Goal: Task Accomplishment & Management: Manage account settings

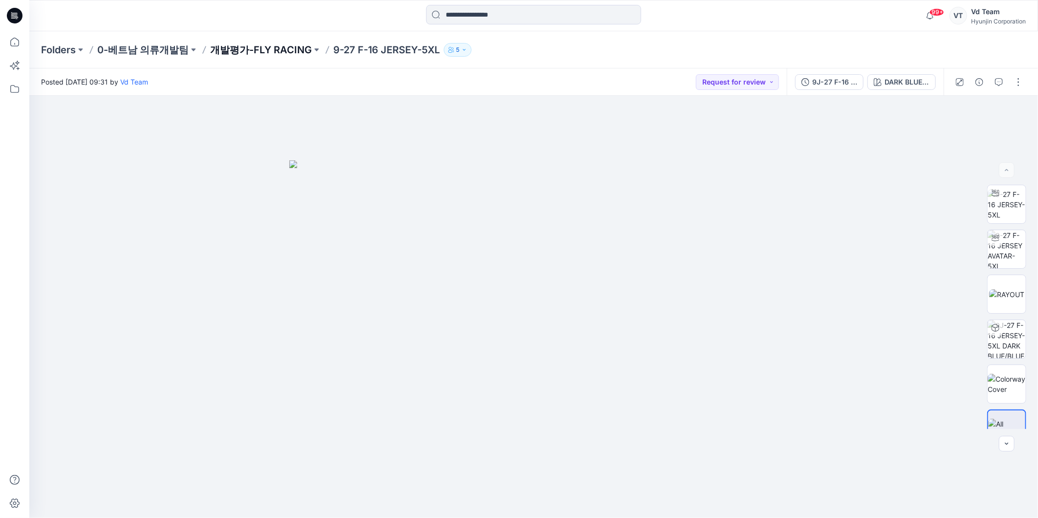
click at [274, 49] on p "개발평가-FLY RACING" at bounding box center [261, 50] width 102 height 14
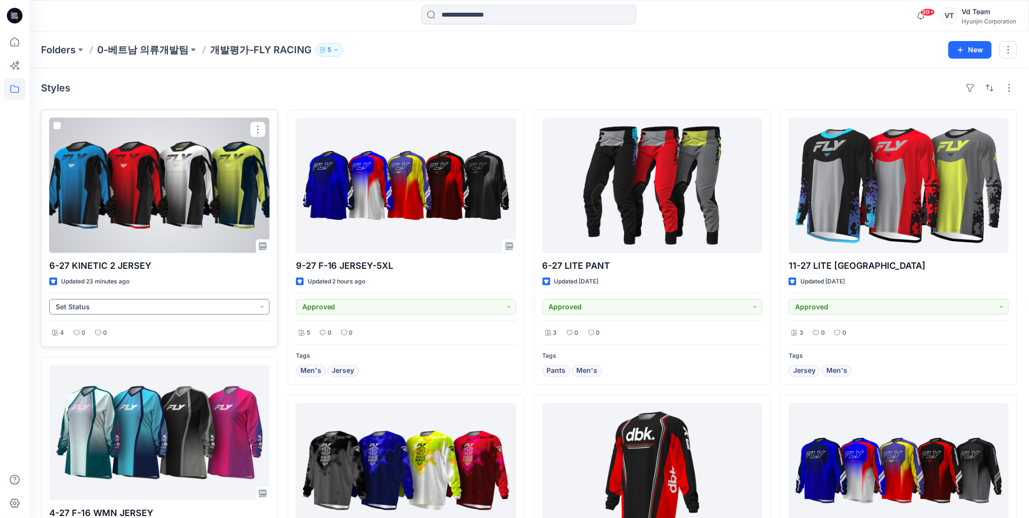
click at [128, 301] on button "Set Status" at bounding box center [159, 307] width 220 height 16
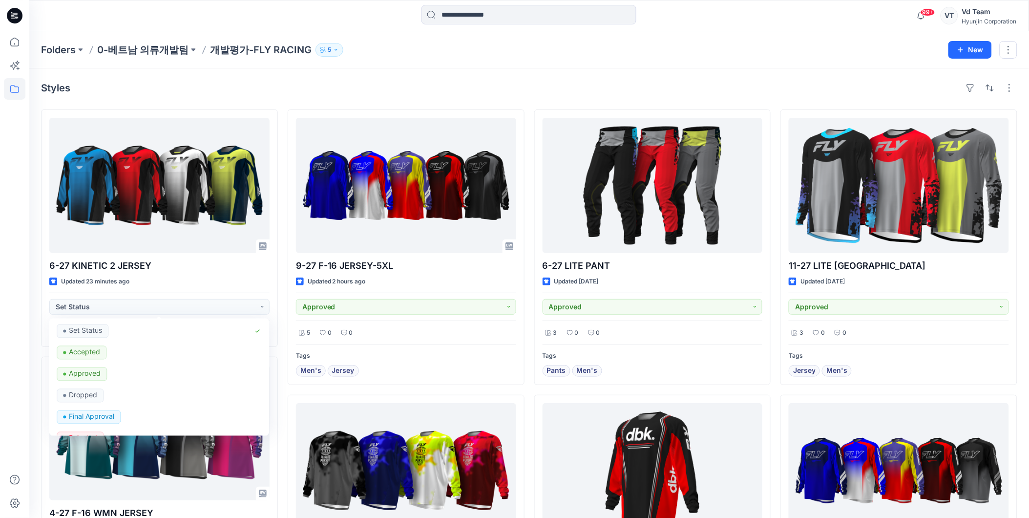
click at [235, 63] on div "Folders 0-베트남 의류개발팀 개발평가-FLY RACING 5 New" at bounding box center [529, 49] width 1000 height 37
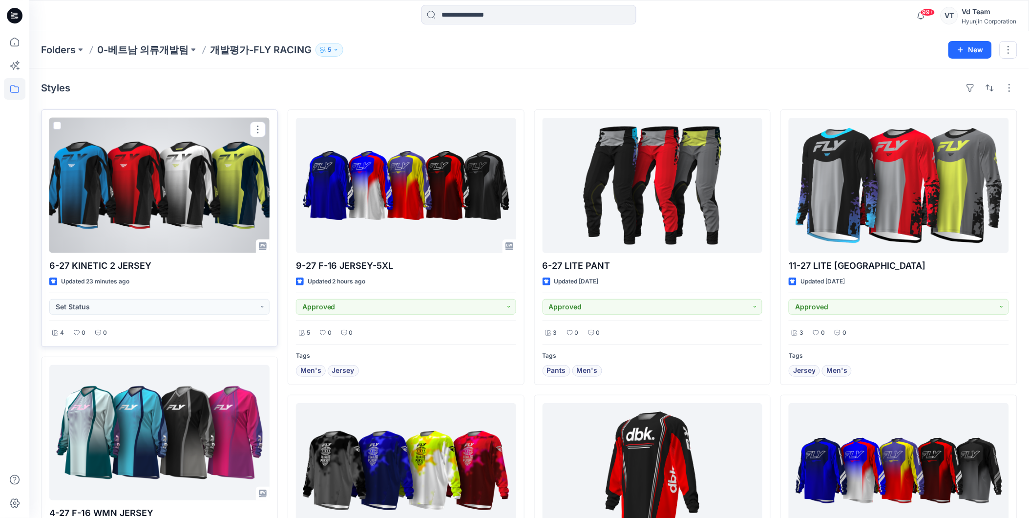
click at [226, 135] on div at bounding box center [159, 185] width 220 height 135
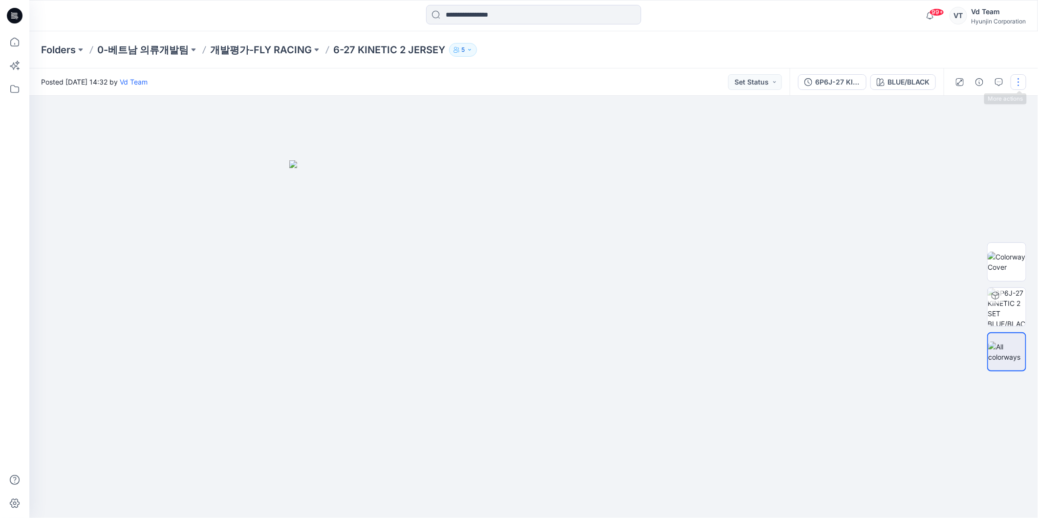
click at [1015, 86] on button "button" at bounding box center [1018, 82] width 16 height 16
click at [966, 136] on button "Edit" at bounding box center [977, 132] width 90 height 18
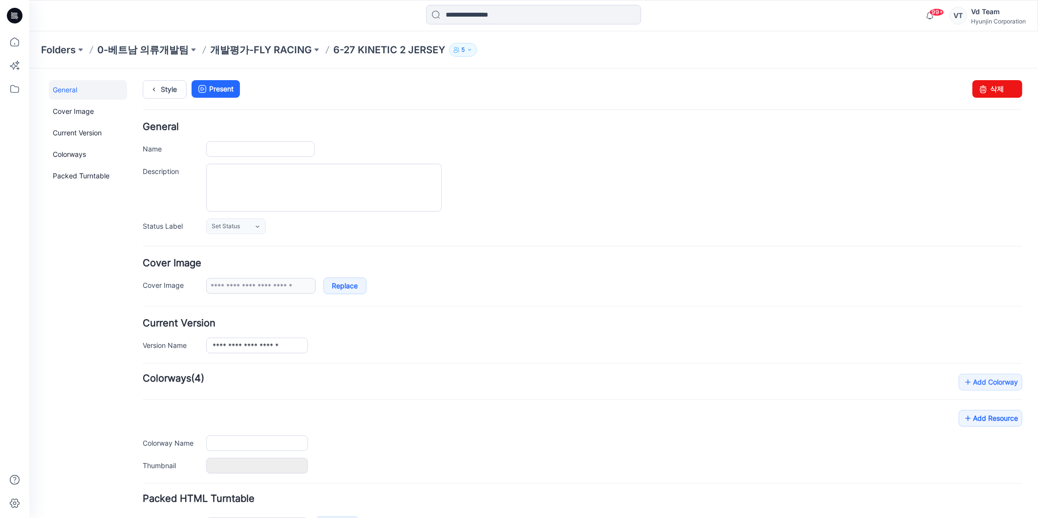
type input "**********"
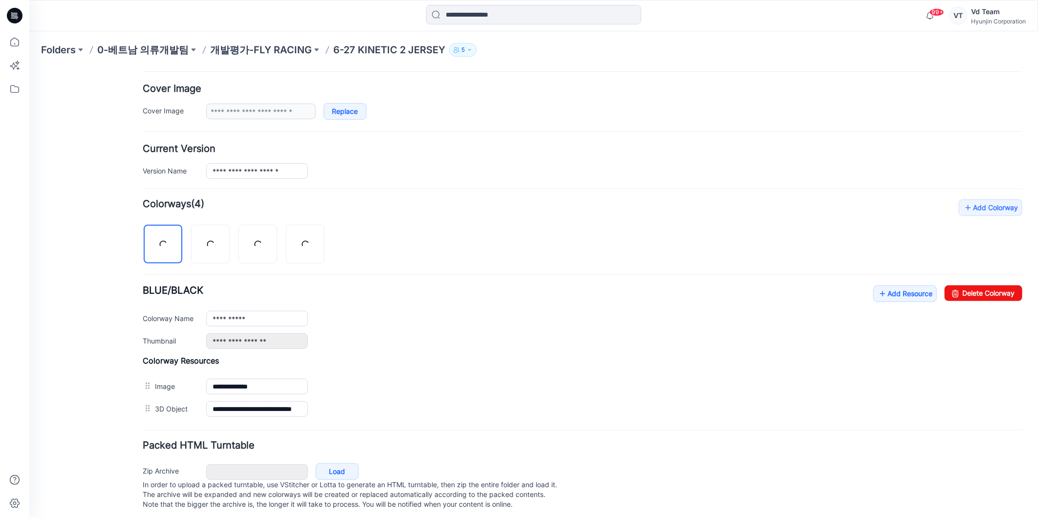
scroll to position [191, 0]
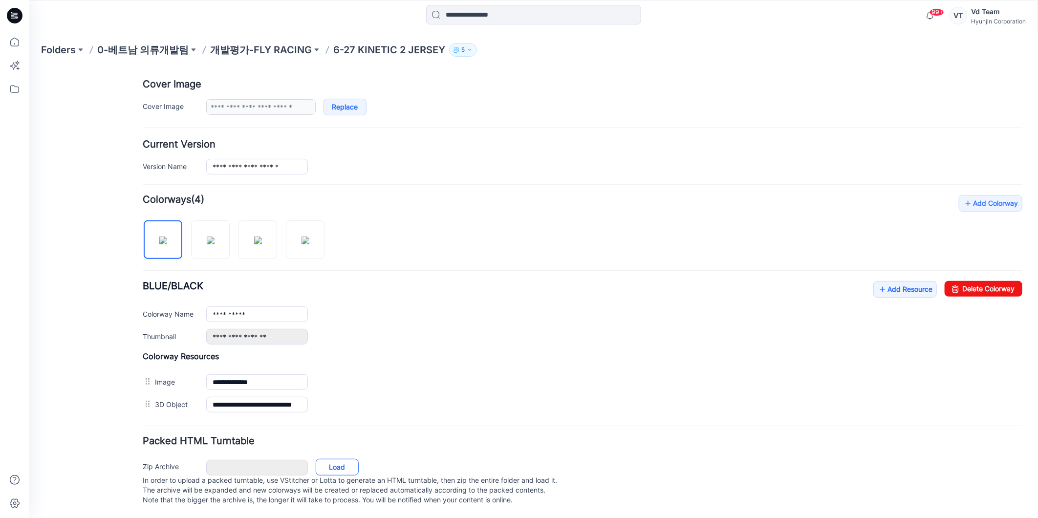
click at [344, 458] on link "Load" at bounding box center [336, 466] width 43 height 17
click at [332, 461] on link "Load" at bounding box center [336, 466] width 43 height 17
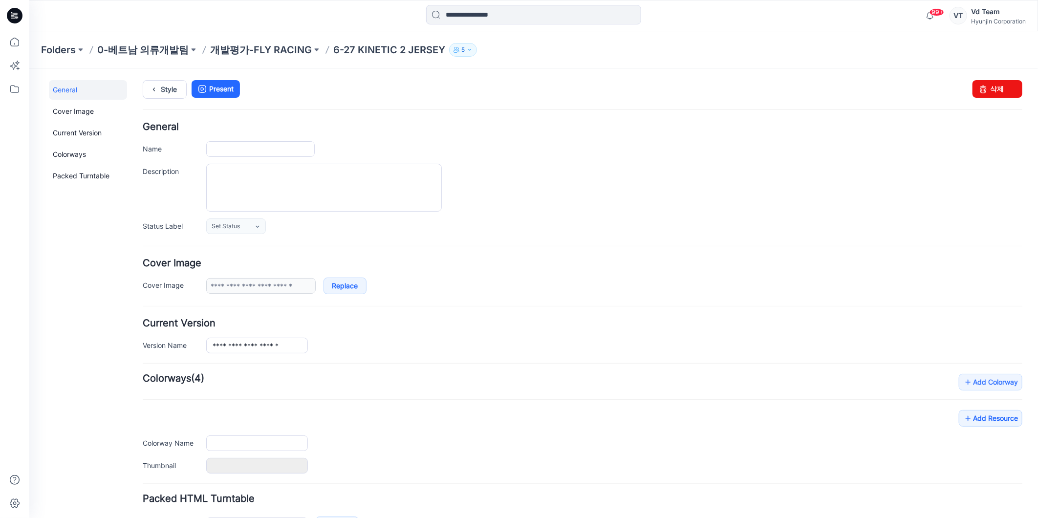
type input "**********"
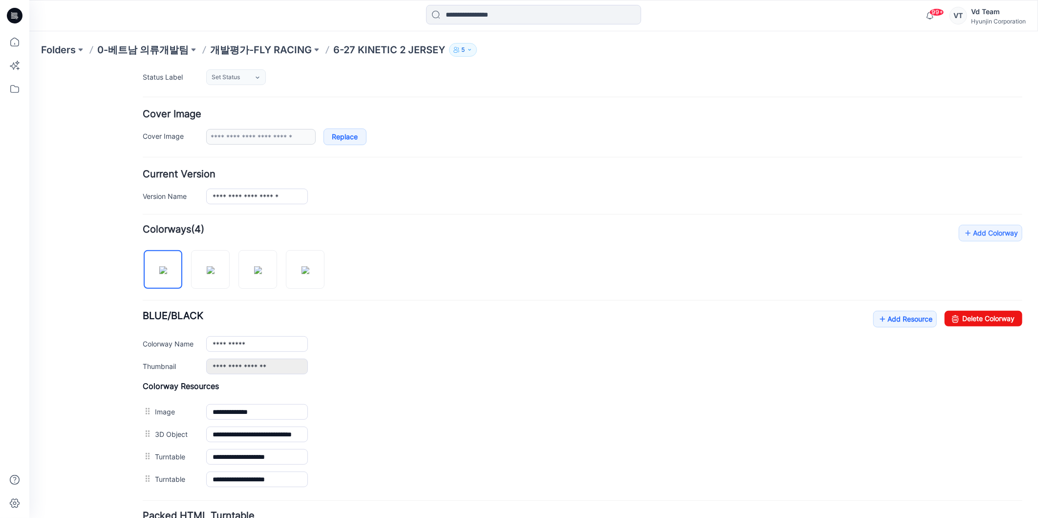
scroll to position [235, 0]
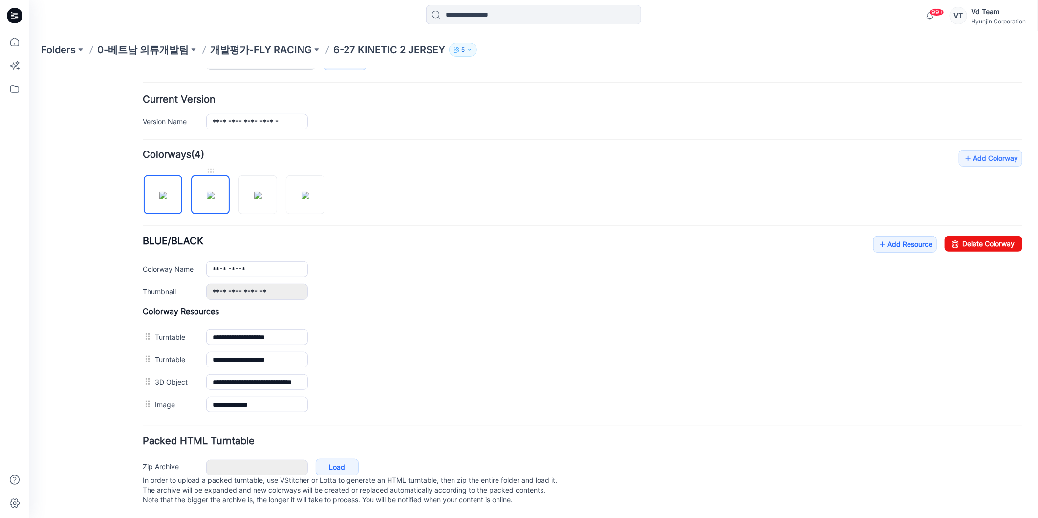
click at [208, 191] on img at bounding box center [210, 195] width 8 height 8
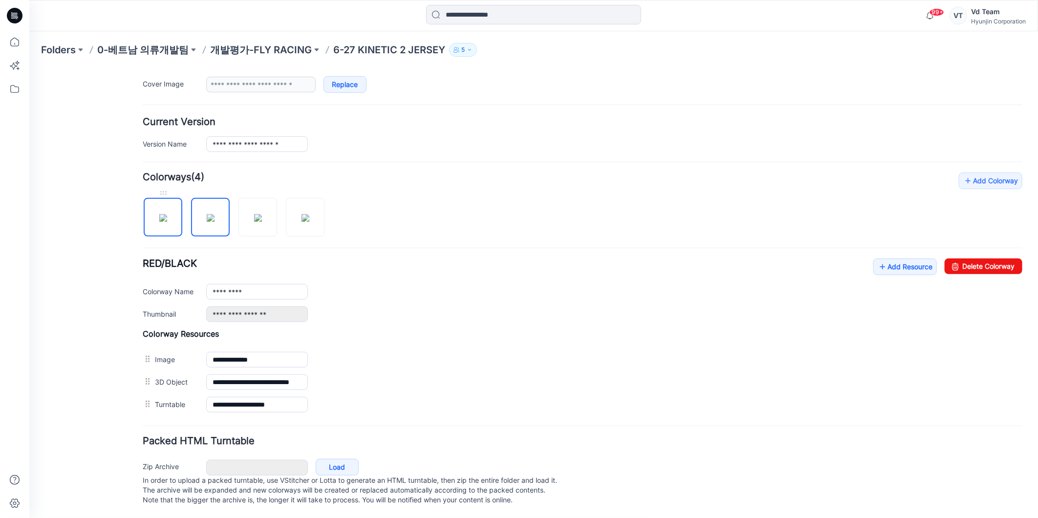
click at [159, 213] on img at bounding box center [163, 217] width 8 height 8
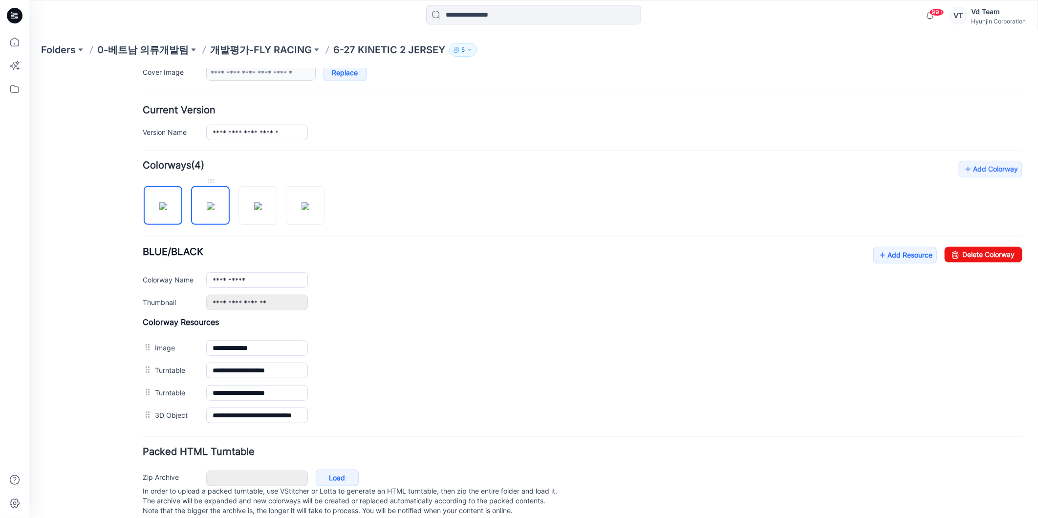
click at [206, 202] on img at bounding box center [210, 206] width 8 height 8
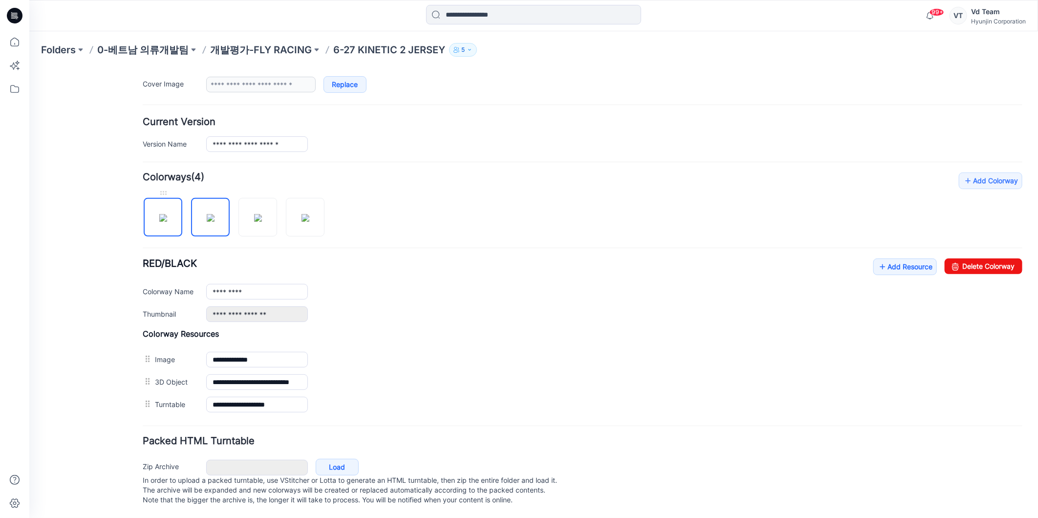
click at [167, 213] on img at bounding box center [163, 217] width 8 height 8
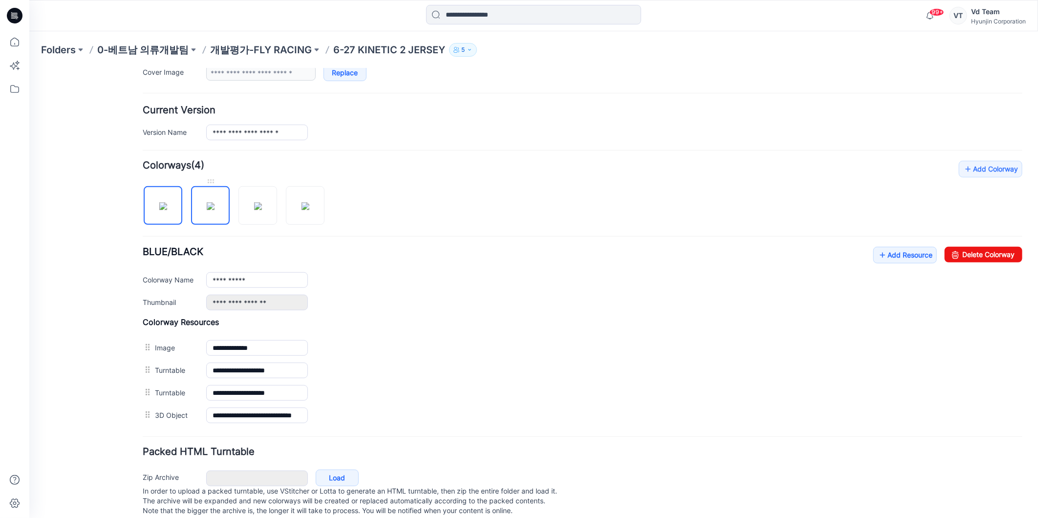
click at [214, 210] on img at bounding box center [210, 206] width 8 height 8
type input "*********"
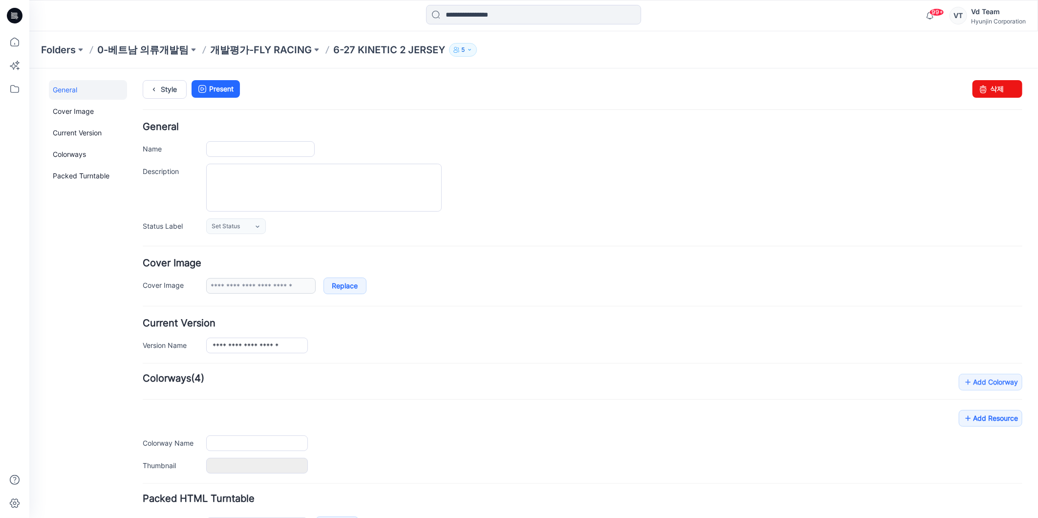
type input "**********"
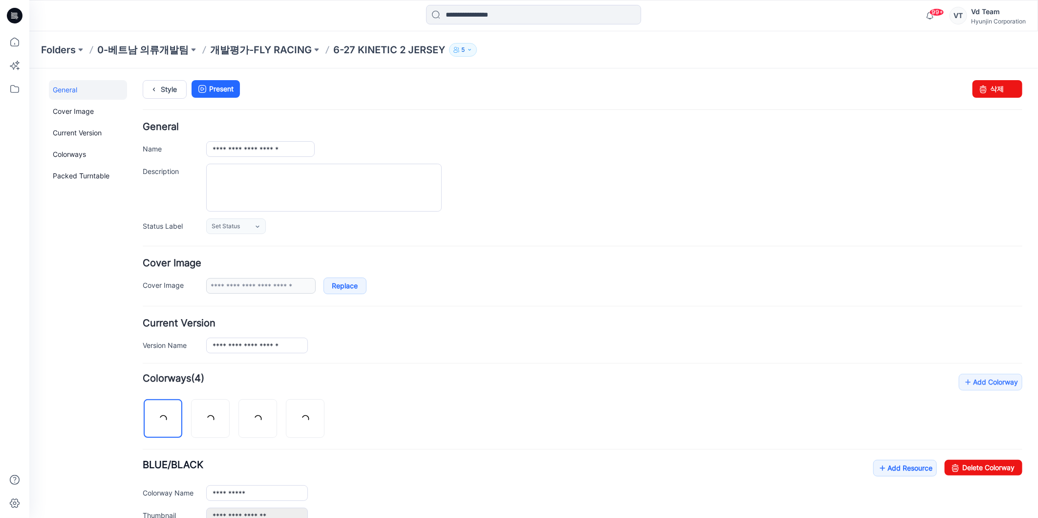
scroll to position [108, 0]
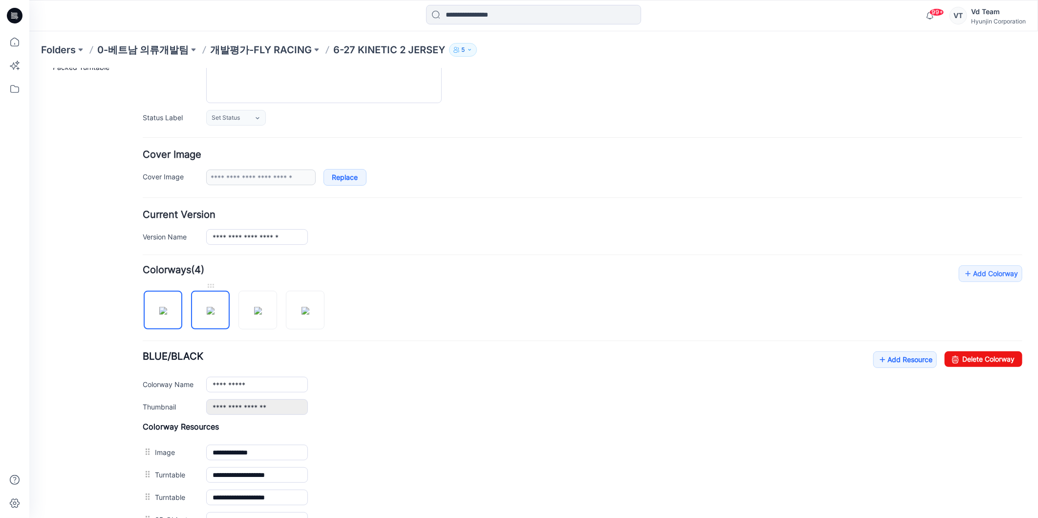
click at [214, 314] on img at bounding box center [210, 310] width 8 height 8
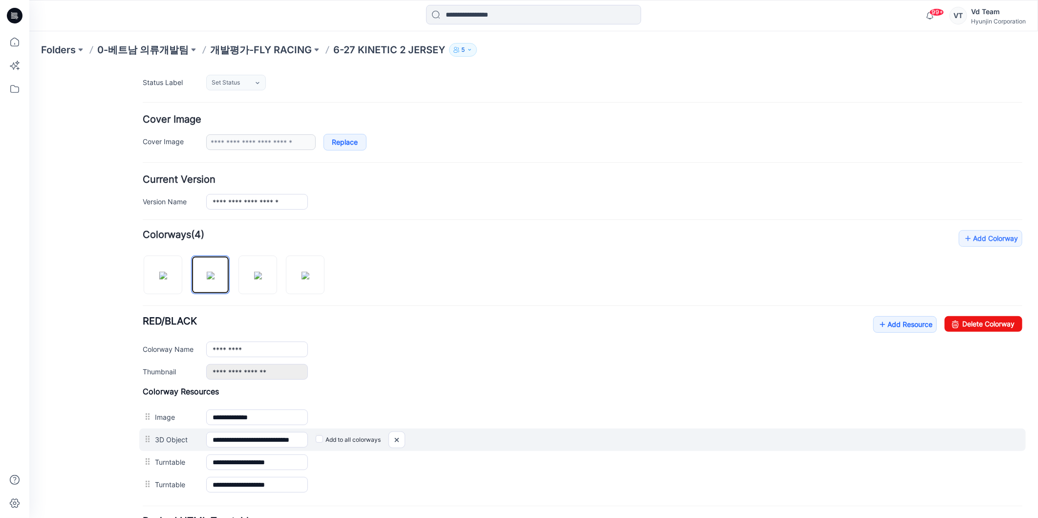
scroll to position [163, 0]
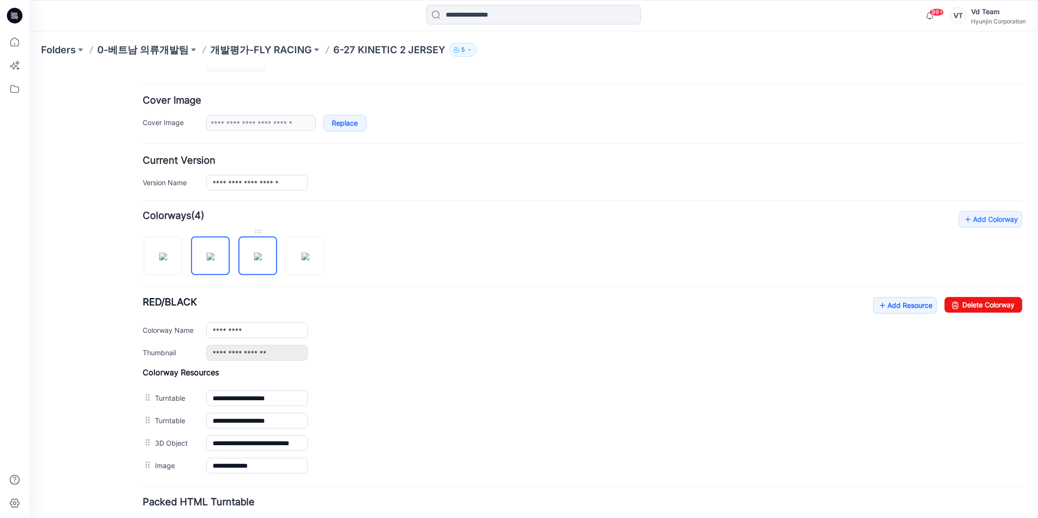
click at [258, 260] on img at bounding box center [258, 256] width 8 height 8
click at [238, 236] on link at bounding box center [257, 255] width 39 height 39
click at [303, 260] on img at bounding box center [305, 256] width 8 height 8
click at [206, 259] on img at bounding box center [210, 256] width 8 height 8
click at [167, 260] on img at bounding box center [163, 256] width 8 height 8
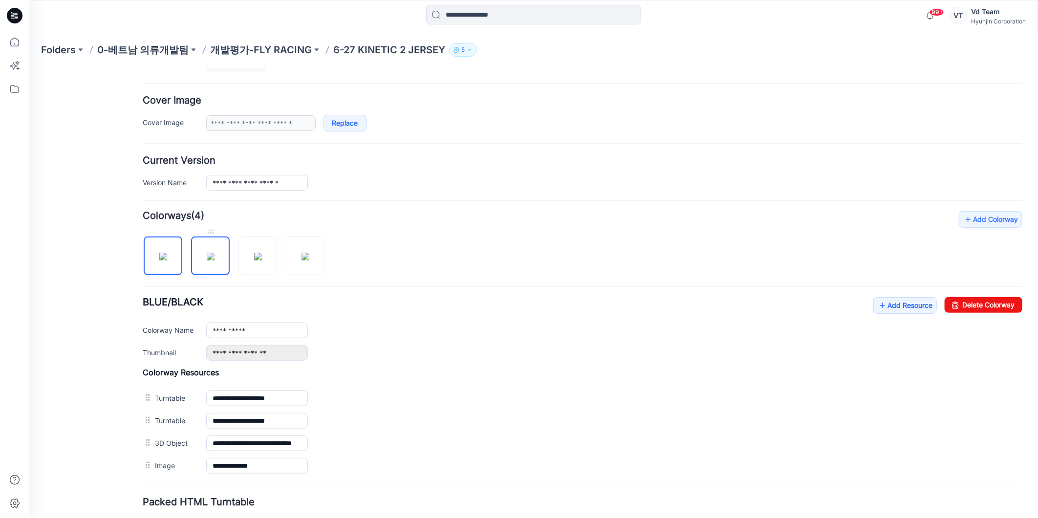
click at [213, 256] on img at bounding box center [210, 256] width 8 height 8
click at [254, 256] on img at bounding box center [258, 256] width 8 height 8
click at [301, 257] on img at bounding box center [305, 256] width 8 height 8
click at [167, 260] on img at bounding box center [163, 256] width 8 height 8
type input "**********"
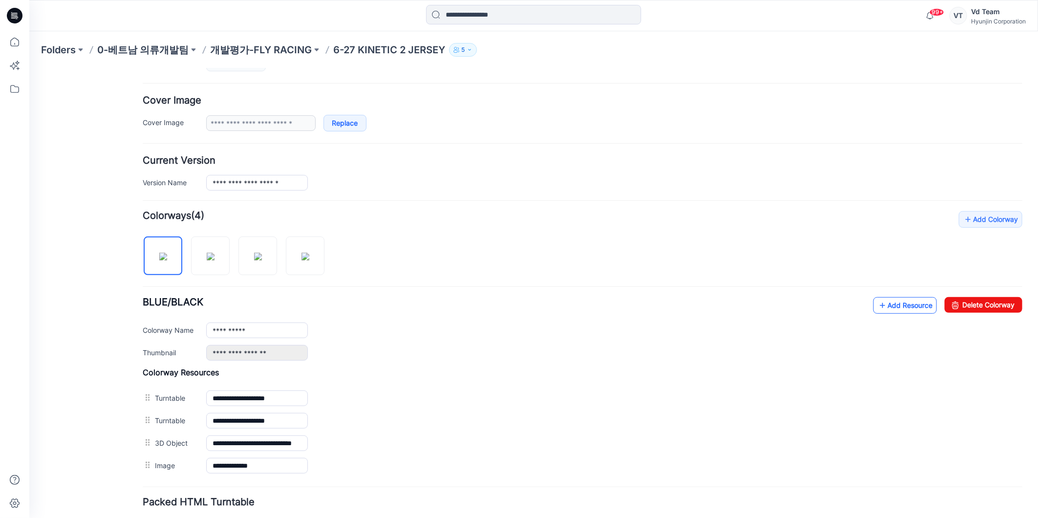
click at [902, 304] on link "Add Resource" at bounding box center [905, 305] width 64 height 17
click at [911, 306] on link "Add Resource" at bounding box center [905, 305] width 64 height 17
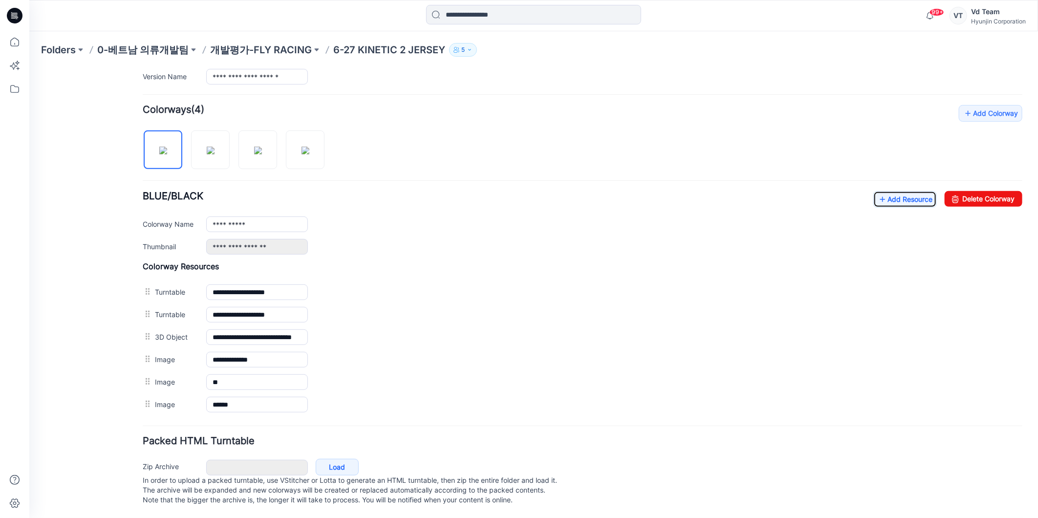
scroll to position [280, 0]
click at [144, 396] on div at bounding box center [148, 403] width 12 height 15
click at [104, 384] on div "General Cover Image Current Version Colorways Packed Turntable" at bounding box center [87, 164] width 78 height 706
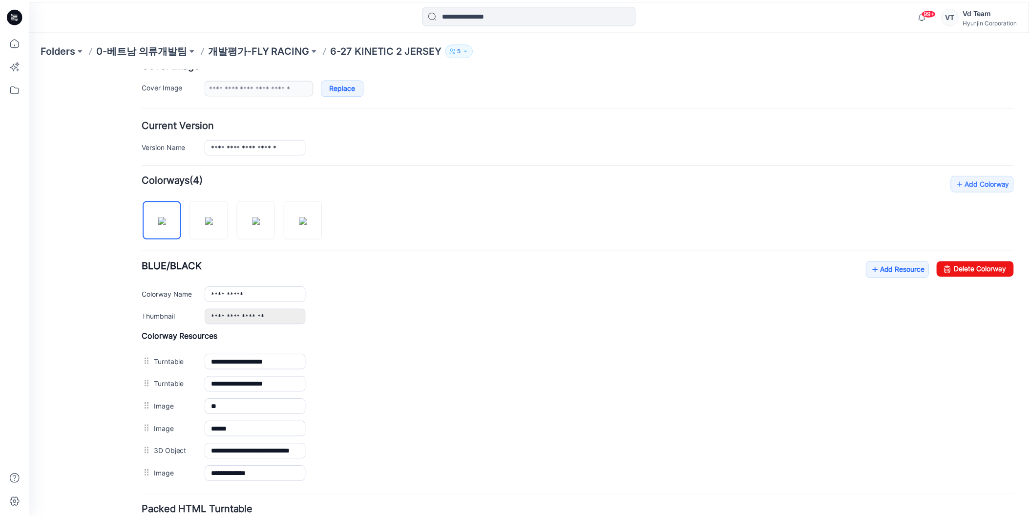
scroll to position [118, 0]
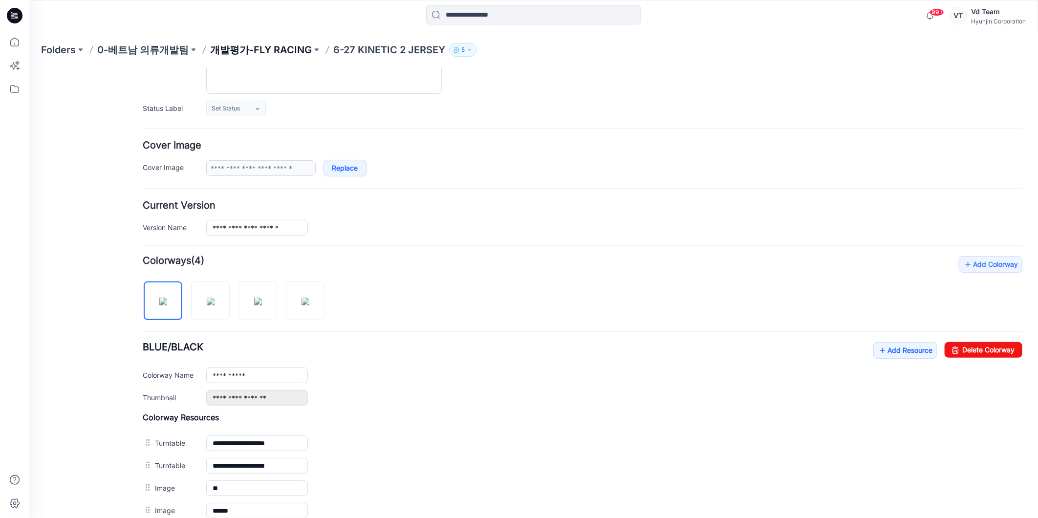
click at [275, 48] on p "개발평가-FLY RACING" at bounding box center [261, 50] width 102 height 14
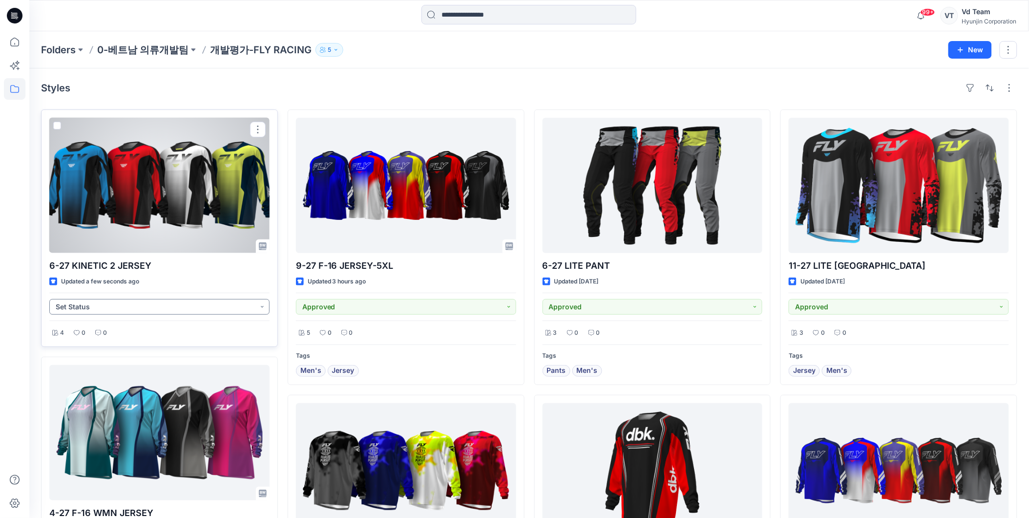
click at [156, 306] on button "Set Status" at bounding box center [159, 307] width 220 height 16
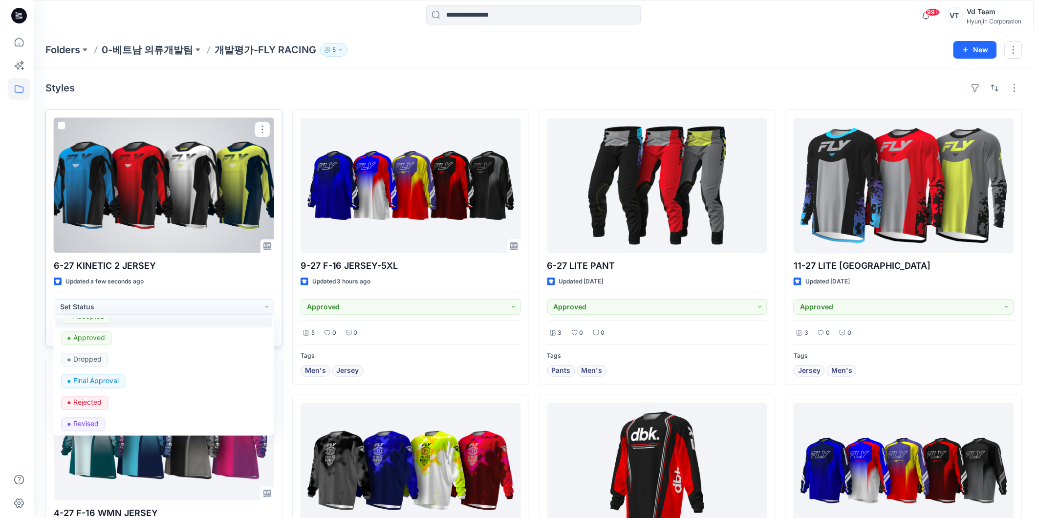
scroll to position [123, 0]
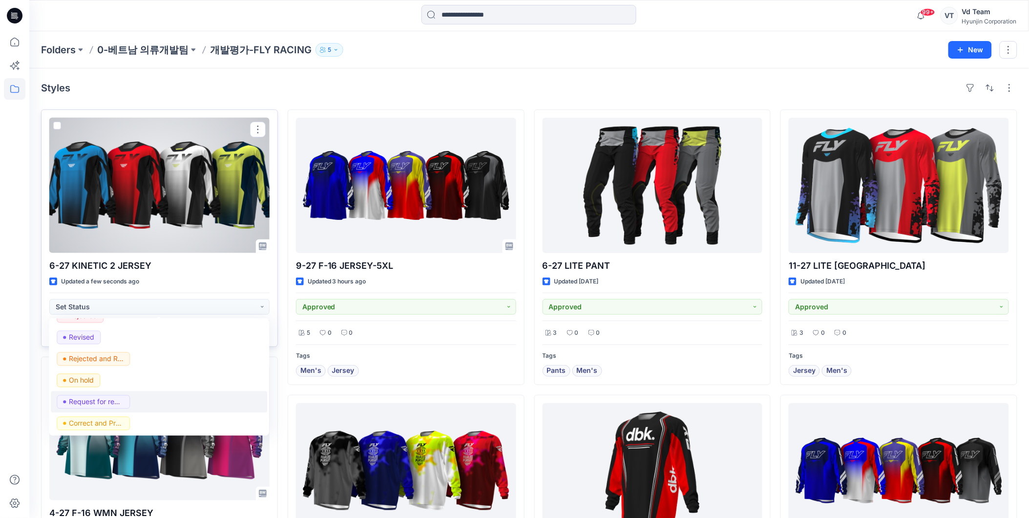
click at [136, 407] on div "Request for review" at bounding box center [159, 402] width 205 height 14
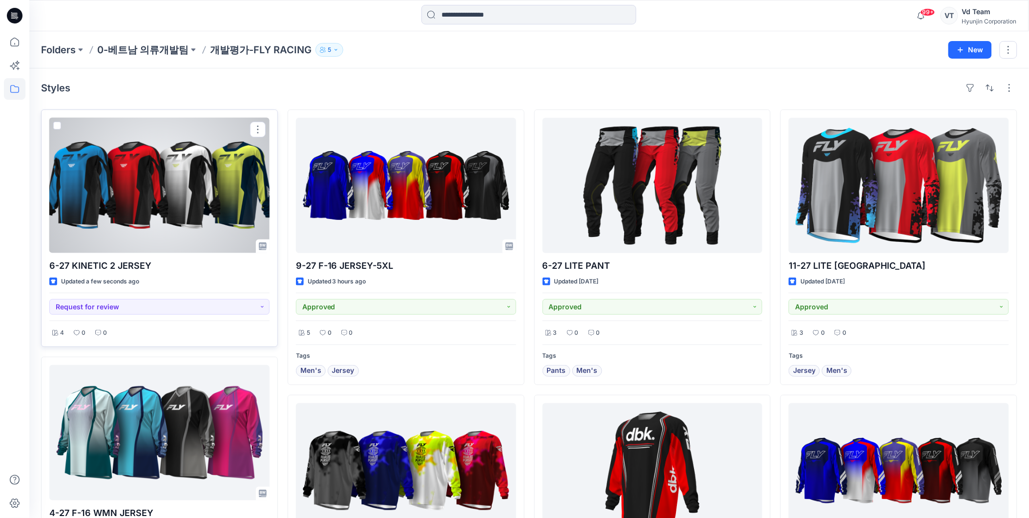
click at [155, 217] on div at bounding box center [159, 185] width 220 height 135
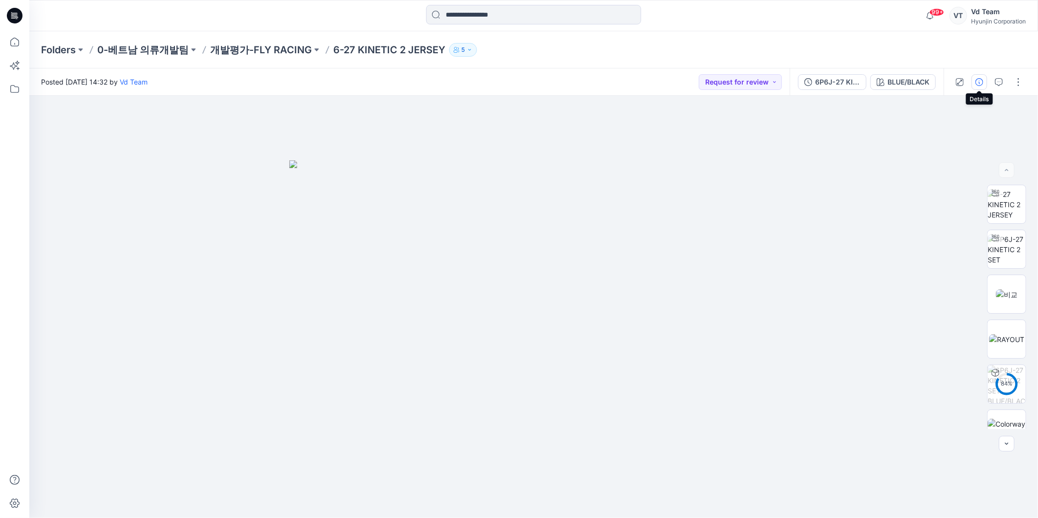
click at [974, 79] on button "button" at bounding box center [979, 82] width 16 height 16
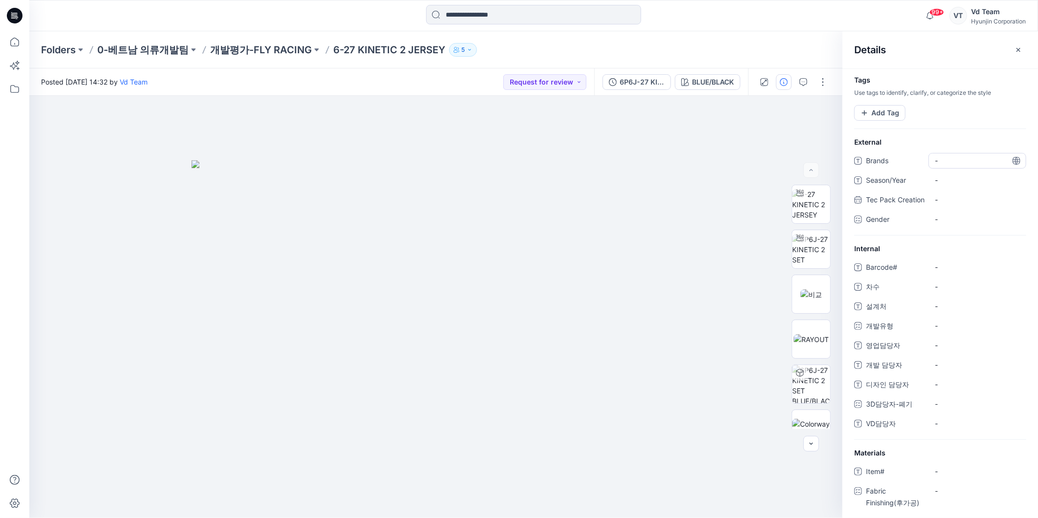
click at [968, 160] on span "-" at bounding box center [977, 160] width 85 height 10
click at [886, 113] on button "Add Tag" at bounding box center [879, 113] width 51 height 16
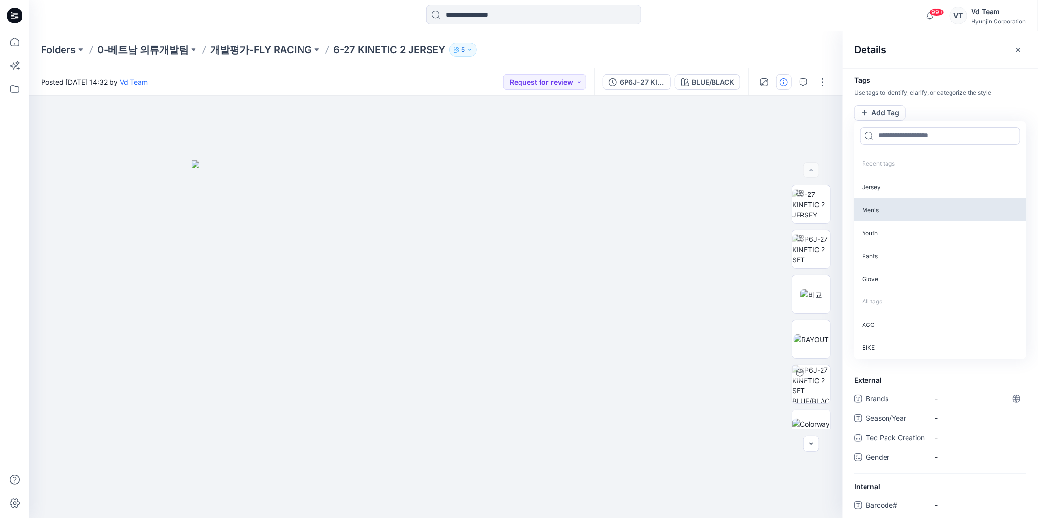
click at [881, 208] on p "Men's" at bounding box center [940, 209] width 172 height 23
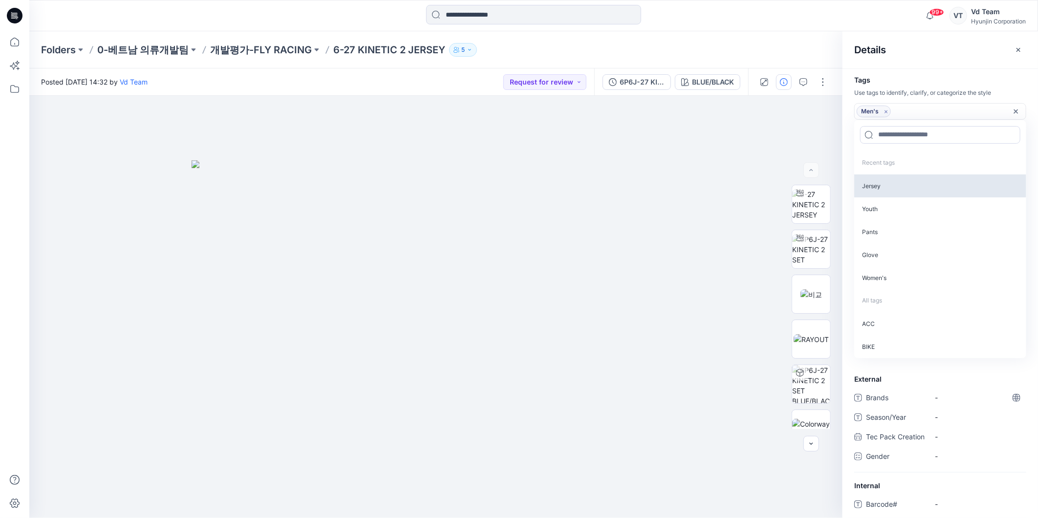
click at [883, 192] on p "Jersey" at bounding box center [940, 185] width 172 height 23
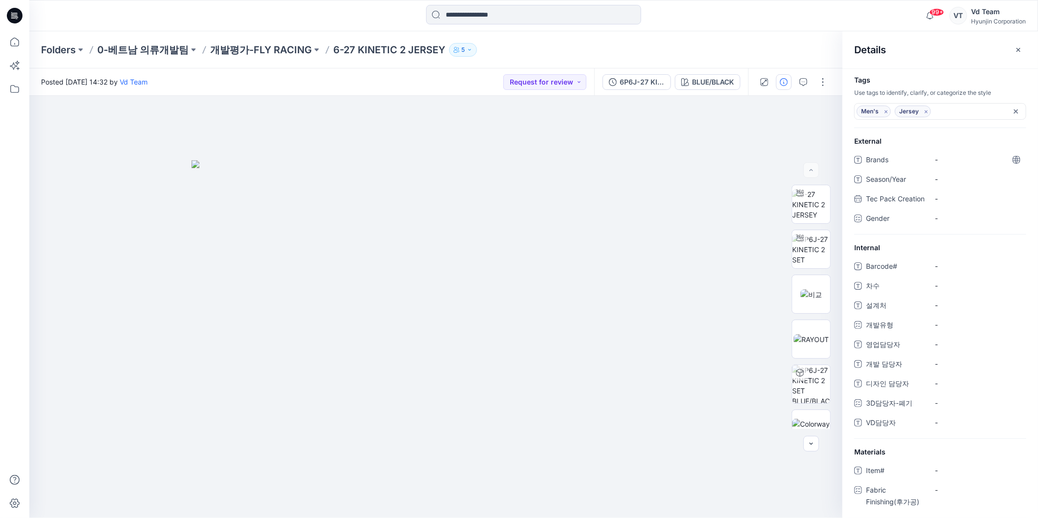
click at [926, 80] on h4 "Tags" at bounding box center [939, 80] width 195 height 8
click at [918, 157] on span "Brands" at bounding box center [895, 161] width 59 height 14
click at [979, 160] on span "-" at bounding box center [977, 159] width 85 height 10
type textarea "**********"
click at [956, 179] on span "-" at bounding box center [977, 179] width 85 height 10
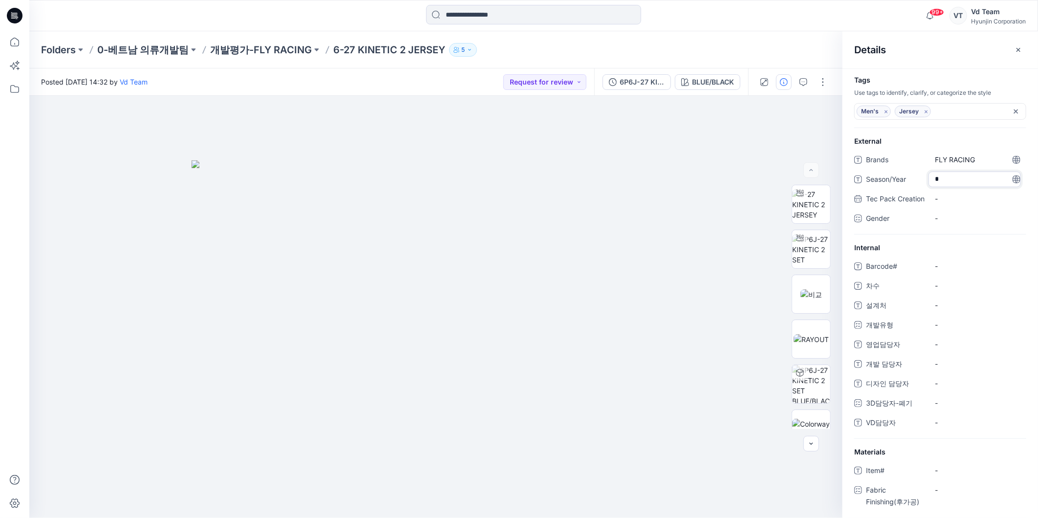
type textarea "**"
click at [953, 226] on div "-" at bounding box center [977, 219] width 98 height 16
click at [953, 245] on label "Male" at bounding box center [977, 240] width 82 height 12
drag, startPoint x: 953, startPoint y: 245, endPoint x: 870, endPoint y: 274, distance: 87.4
click at [870, 274] on span "Barcode#" at bounding box center [895, 267] width 59 height 14
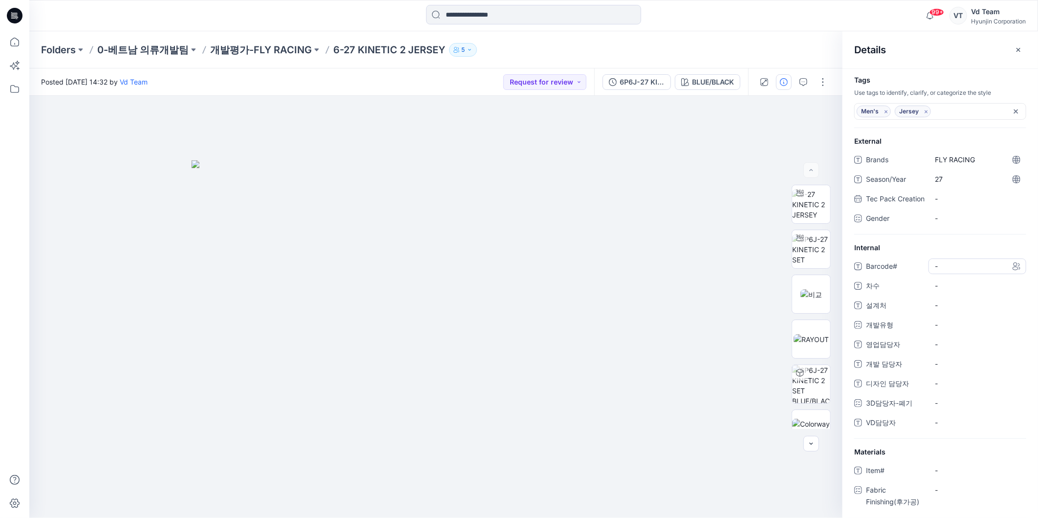
click at [952, 271] on span "-" at bounding box center [977, 266] width 85 height 10
click at [952, 274] on textarea at bounding box center [977, 266] width 98 height 16
type textarea "**********"
click at [951, 291] on span "-" at bounding box center [977, 285] width 85 height 10
type textarea "*"
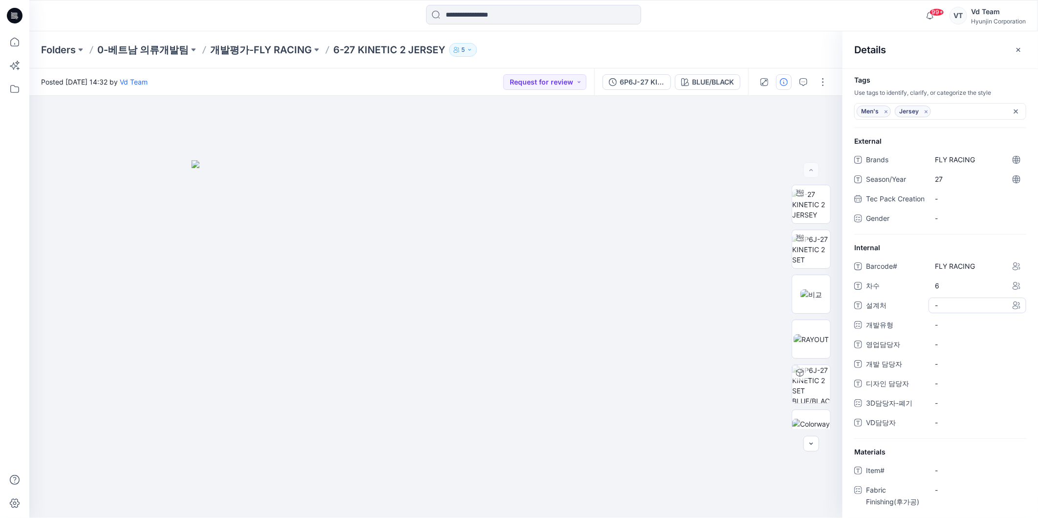
click at [970, 313] on div "-" at bounding box center [977, 306] width 98 height 16
type textarea "**********"
click at [958, 333] on div "-" at bounding box center [977, 325] width 98 height 16
click at [955, 372] on label "CW" at bounding box center [947, 366] width 23 height 12
click at [897, 353] on span "영업담당자" at bounding box center [895, 347] width 59 height 14
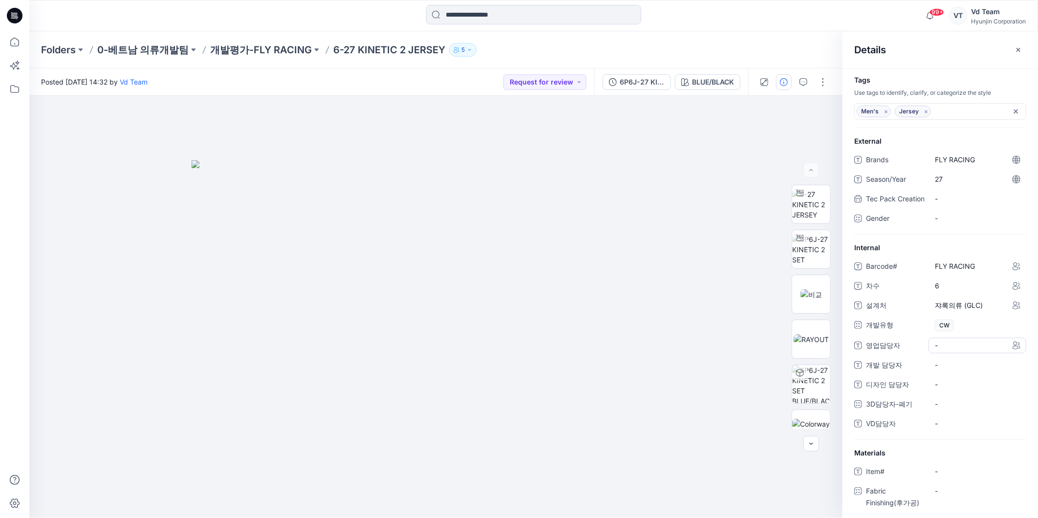
click at [953, 350] on span "-" at bounding box center [977, 345] width 85 height 10
type textarea "***"
click at [954, 370] on 담당자 "-" at bounding box center [977, 365] width 85 height 10
type textarea "***"
click at [968, 428] on span "-" at bounding box center [977, 423] width 85 height 10
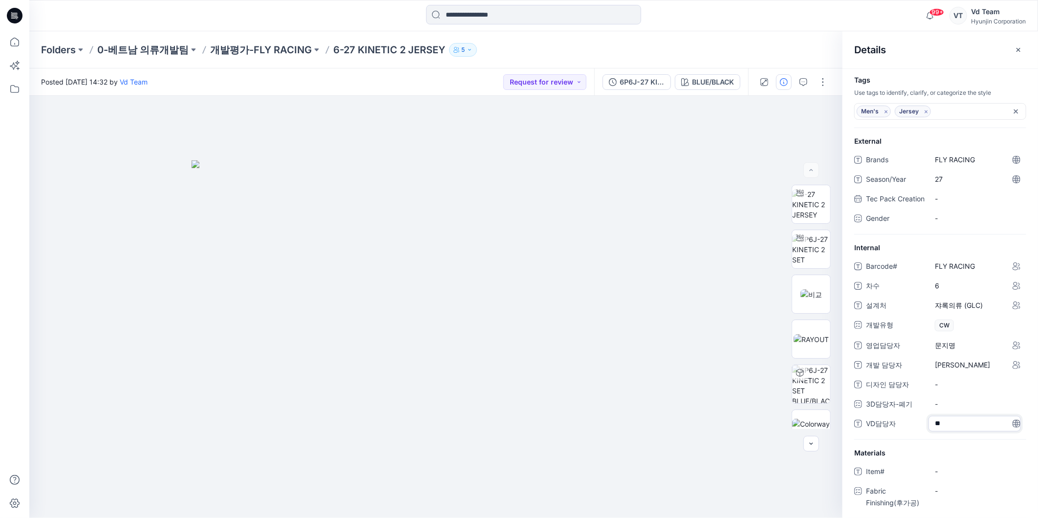
type textarea "*"
type textarea "***"
click at [563, 50] on div "Folders 0-베트남 의류개발팀 개발평가-FLY RACING 6-27 KINETIC 2 JERSEY 5" at bounding box center [495, 50] width 909 height 14
click at [461, 48] on p "5" at bounding box center [462, 49] width 3 height 11
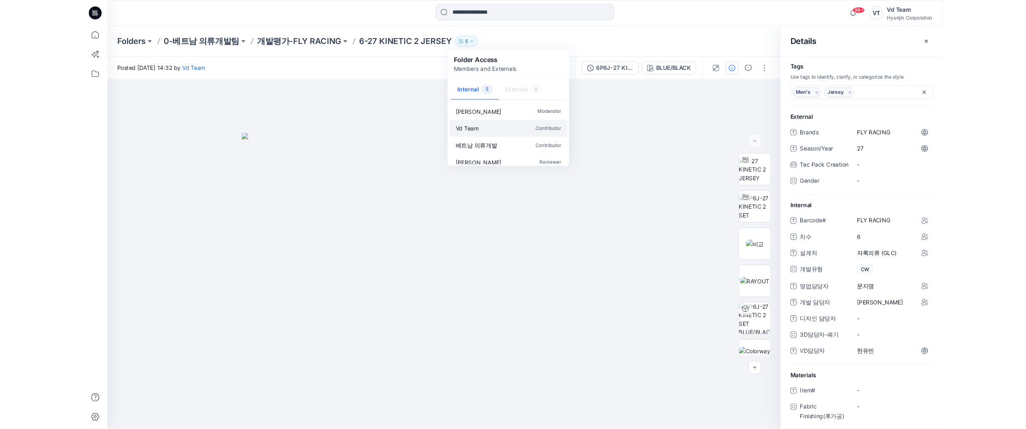
scroll to position [29, 0]
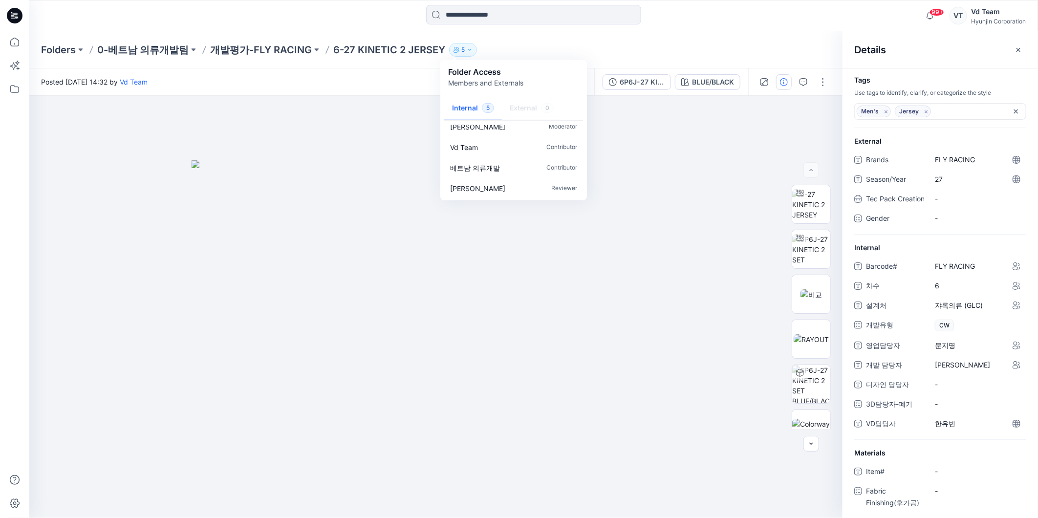
click at [704, 43] on div "Folders 0-베트남 의류개발팀 개발평가-FLY RACING 6-27 KINETIC 2 JERSEY 5 Folder Access Membe…" at bounding box center [495, 50] width 909 height 14
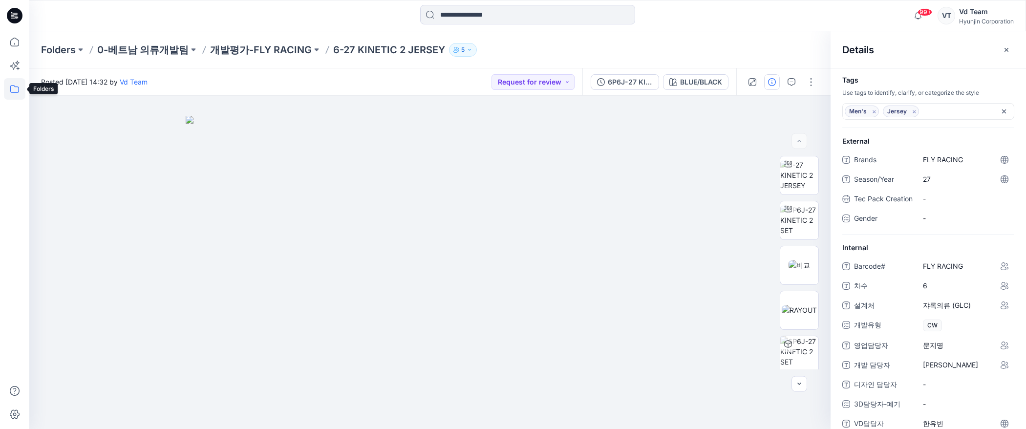
click at [8, 85] on icon at bounding box center [14, 88] width 21 height 21
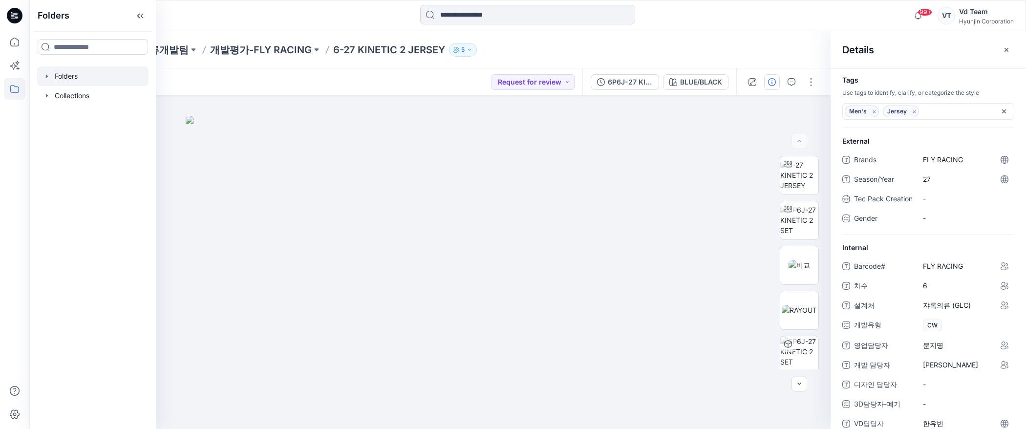
click at [76, 75] on div at bounding box center [92, 76] width 111 height 20
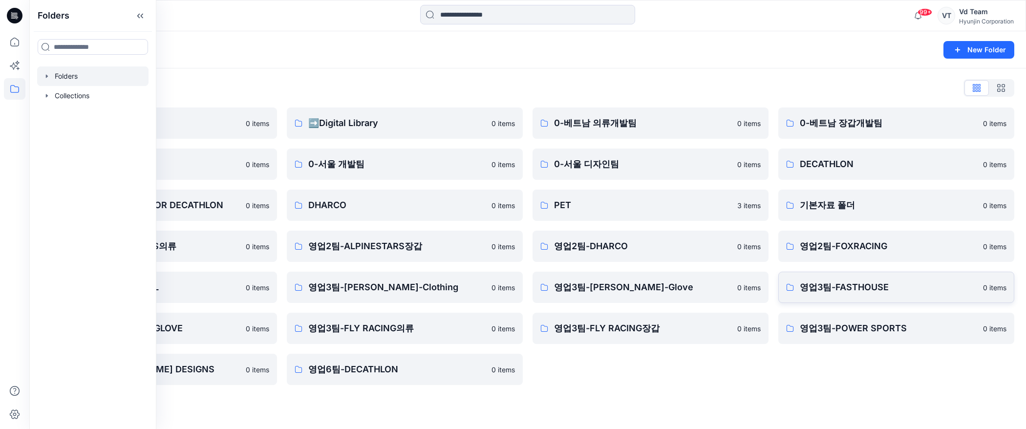
click at [842, 288] on p "영업3팀-FASTHOUSE" at bounding box center [888, 287] width 177 height 14
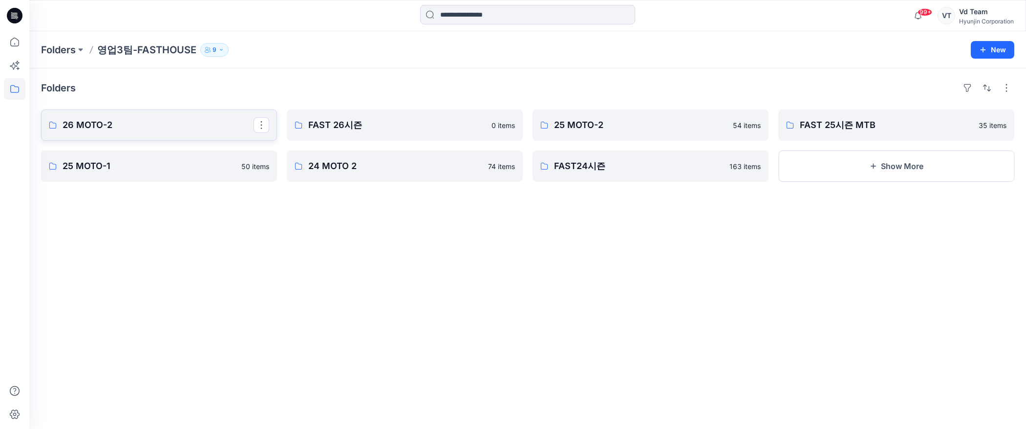
click at [182, 119] on p "26 MOTO-2" at bounding box center [158, 125] width 191 height 14
click at [396, 135] on link "FAST 26시즌" at bounding box center [405, 124] width 236 height 31
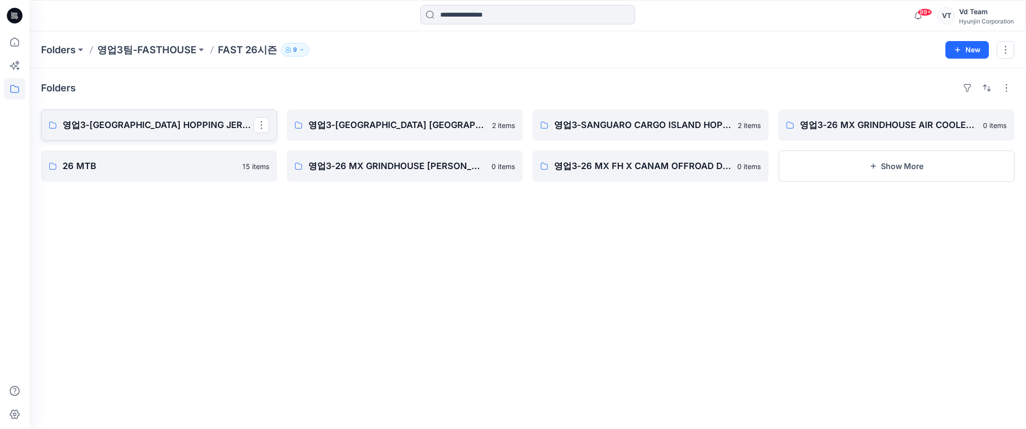
click at [182, 120] on p "영업3-[GEOGRAPHIC_DATA] HOPPING JERSEY YOUTH" at bounding box center [158, 125] width 191 height 14
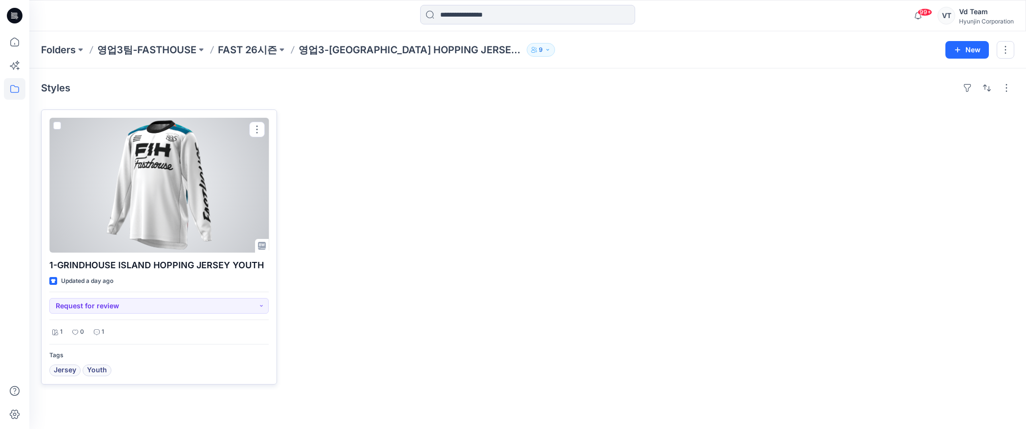
click at [209, 153] on div at bounding box center [158, 185] width 219 height 135
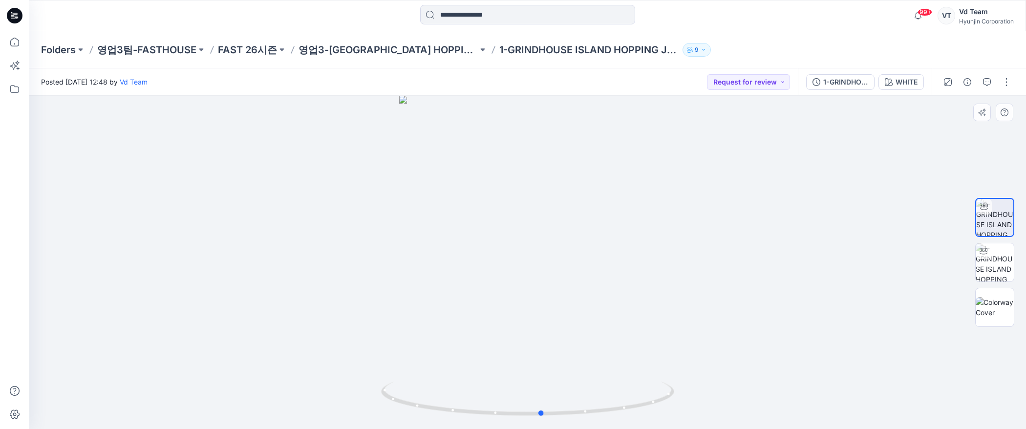
drag, startPoint x: 619, startPoint y: 368, endPoint x: 634, endPoint y: 372, distance: 14.7
click at [634, 372] on div at bounding box center [527, 262] width 997 height 333
